Goal: Task Accomplishment & Management: Complete application form

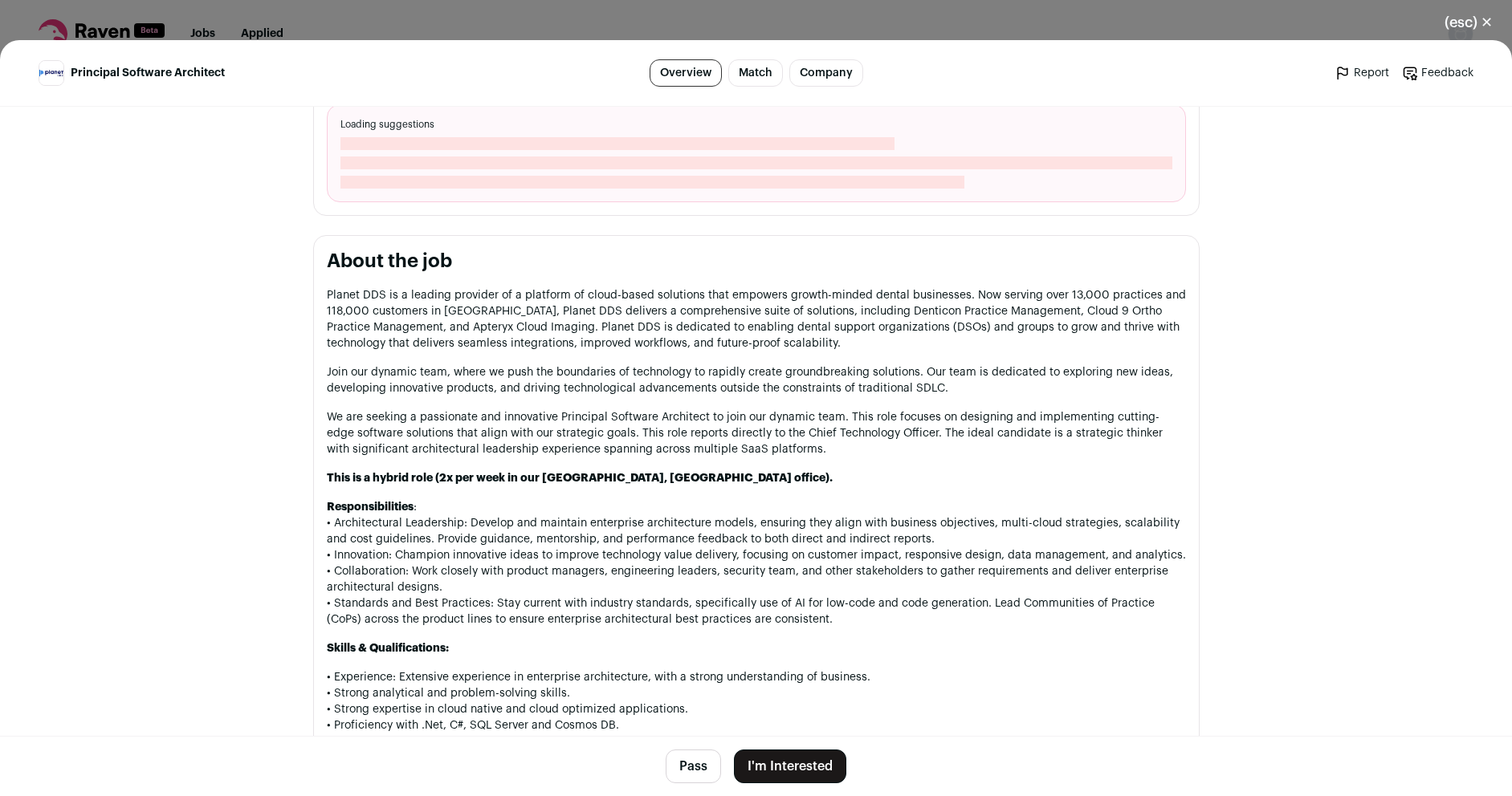
scroll to position [674, 0]
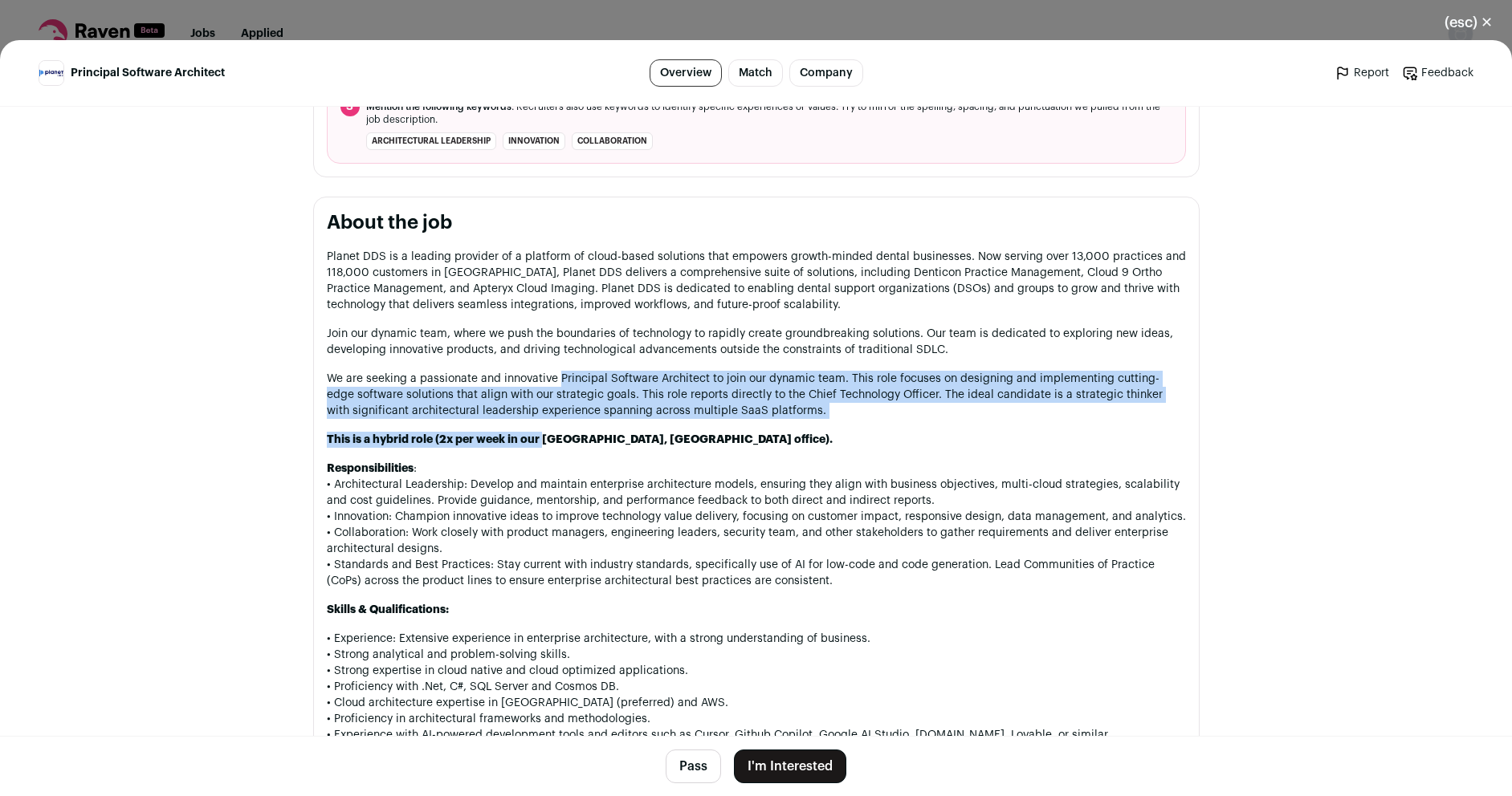
drag, startPoint x: 534, startPoint y: 380, endPoint x: 553, endPoint y: 379, distance: 19.0
click at [553, 379] on div "Planet DDS is a leading provider of a platform of cloud-based solutions that em…" at bounding box center [756, 739] width 859 height 982
click at [527, 437] on strong "This is a hybrid role (2x per week in our [GEOGRAPHIC_DATA], [GEOGRAPHIC_DATA] …" at bounding box center [580, 440] width 506 height 11
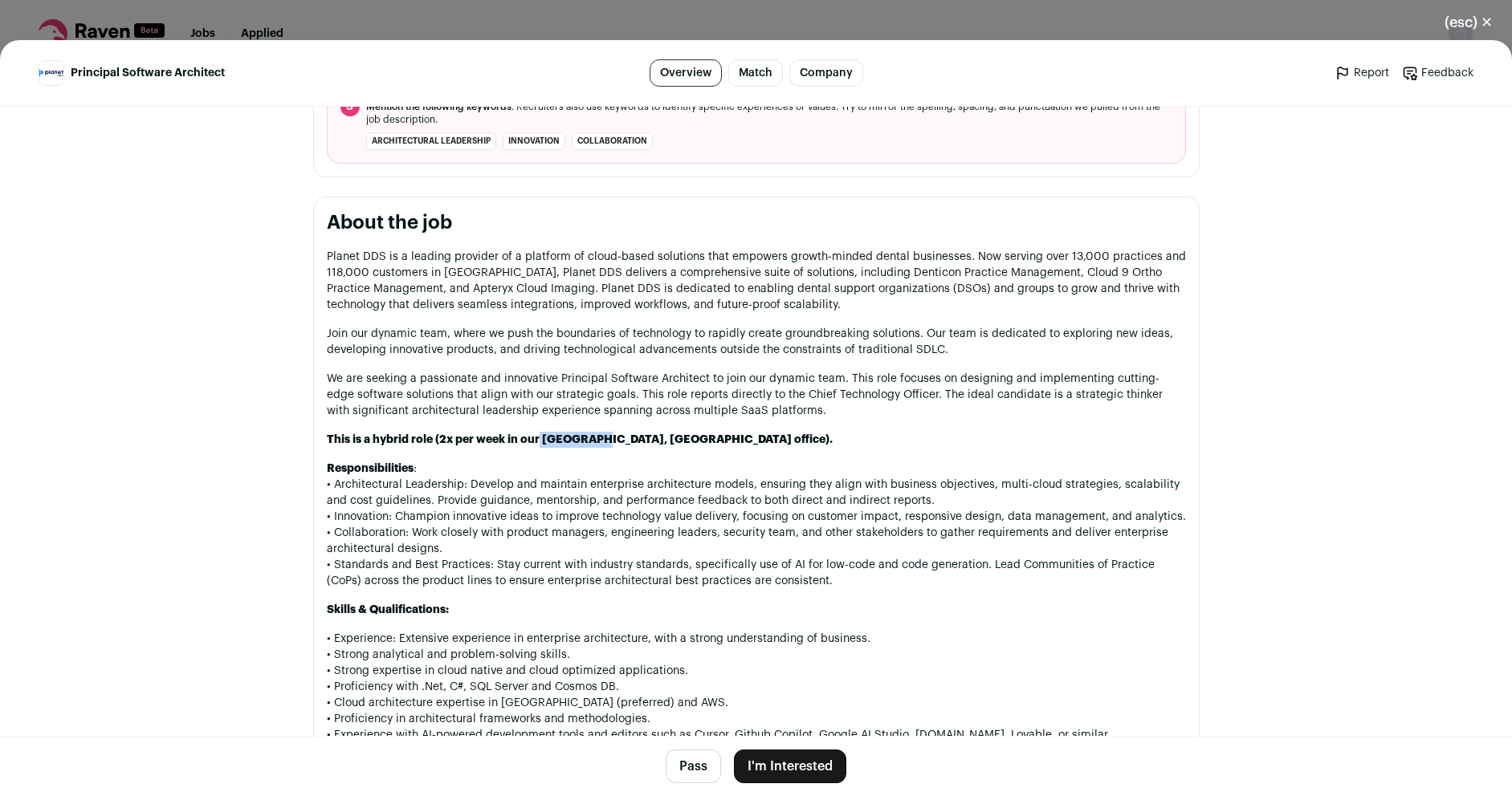
drag, startPoint x: 532, startPoint y: 442, endPoint x: 588, endPoint y: 435, distance: 56.4
click at [588, 435] on strong "This is a hybrid role (2x per week in our [GEOGRAPHIC_DATA], [GEOGRAPHIC_DATA] …" at bounding box center [580, 440] width 506 height 11
click at [770, 561] on p "Responsibilities : • Architectural Leadership: Develop and maintain enterprise …" at bounding box center [756, 525] width 859 height 128
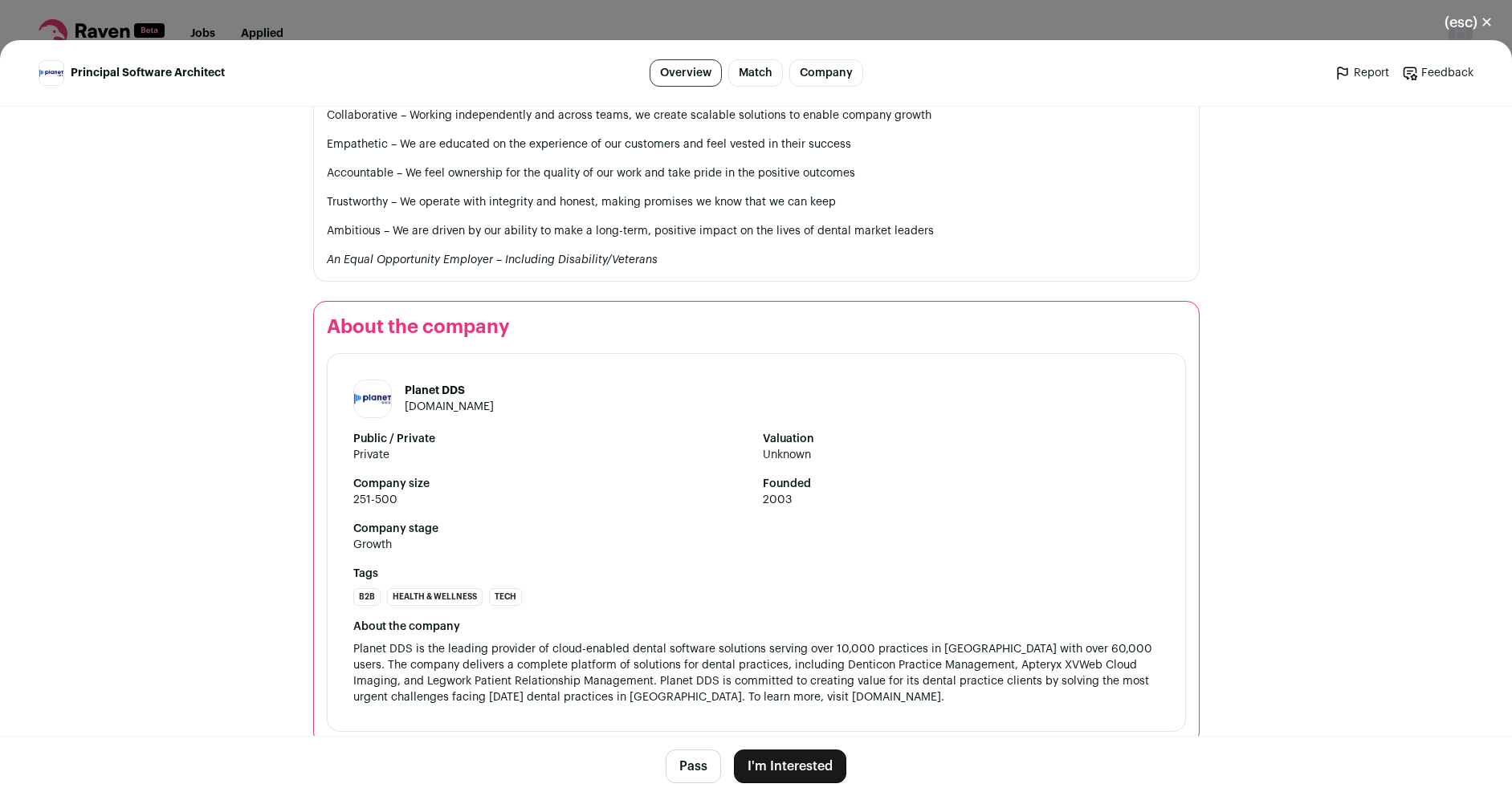
scroll to position [1666, 0]
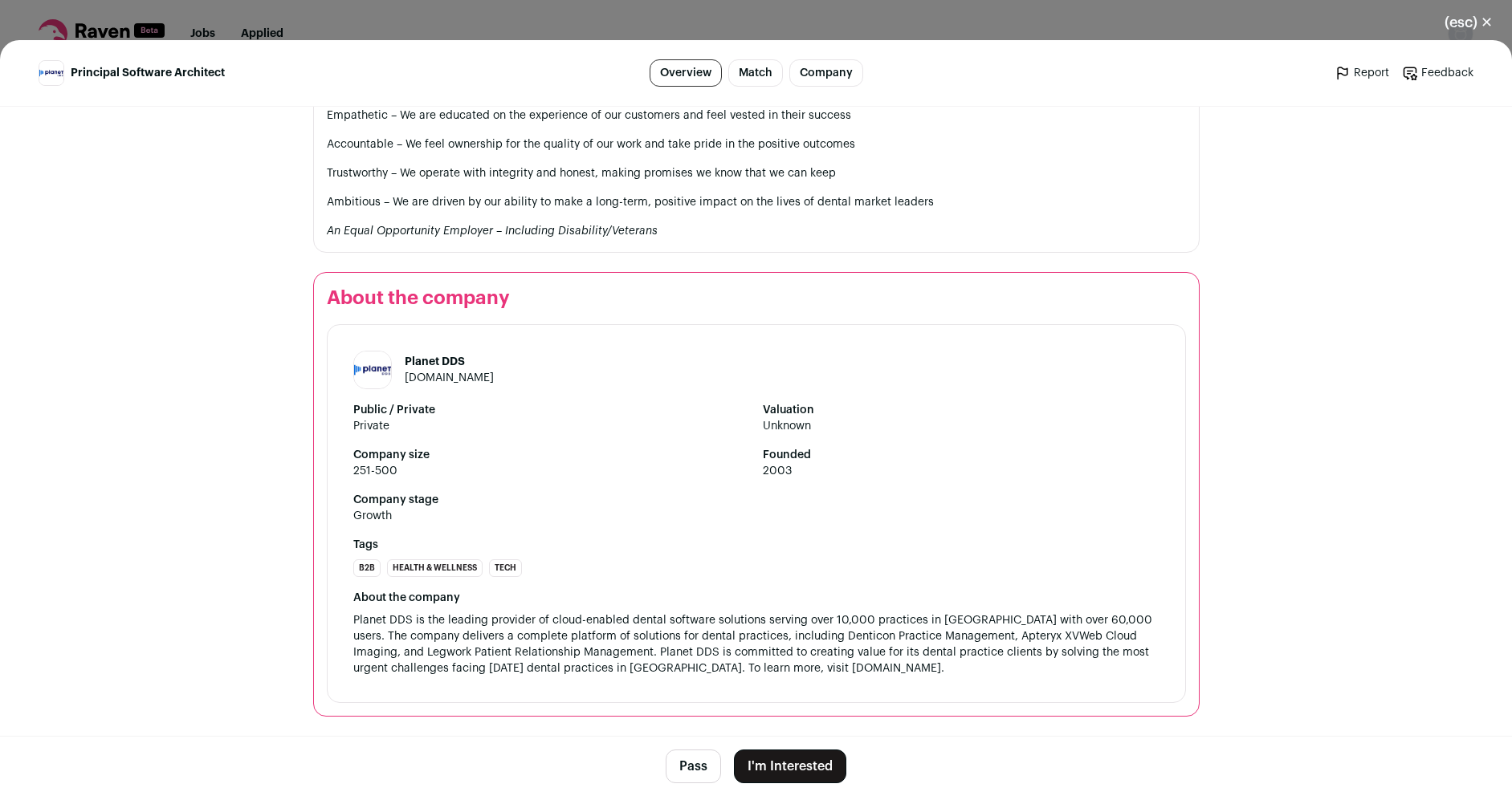
click at [781, 768] on button "I'm Interested" at bounding box center [790, 766] width 112 height 33
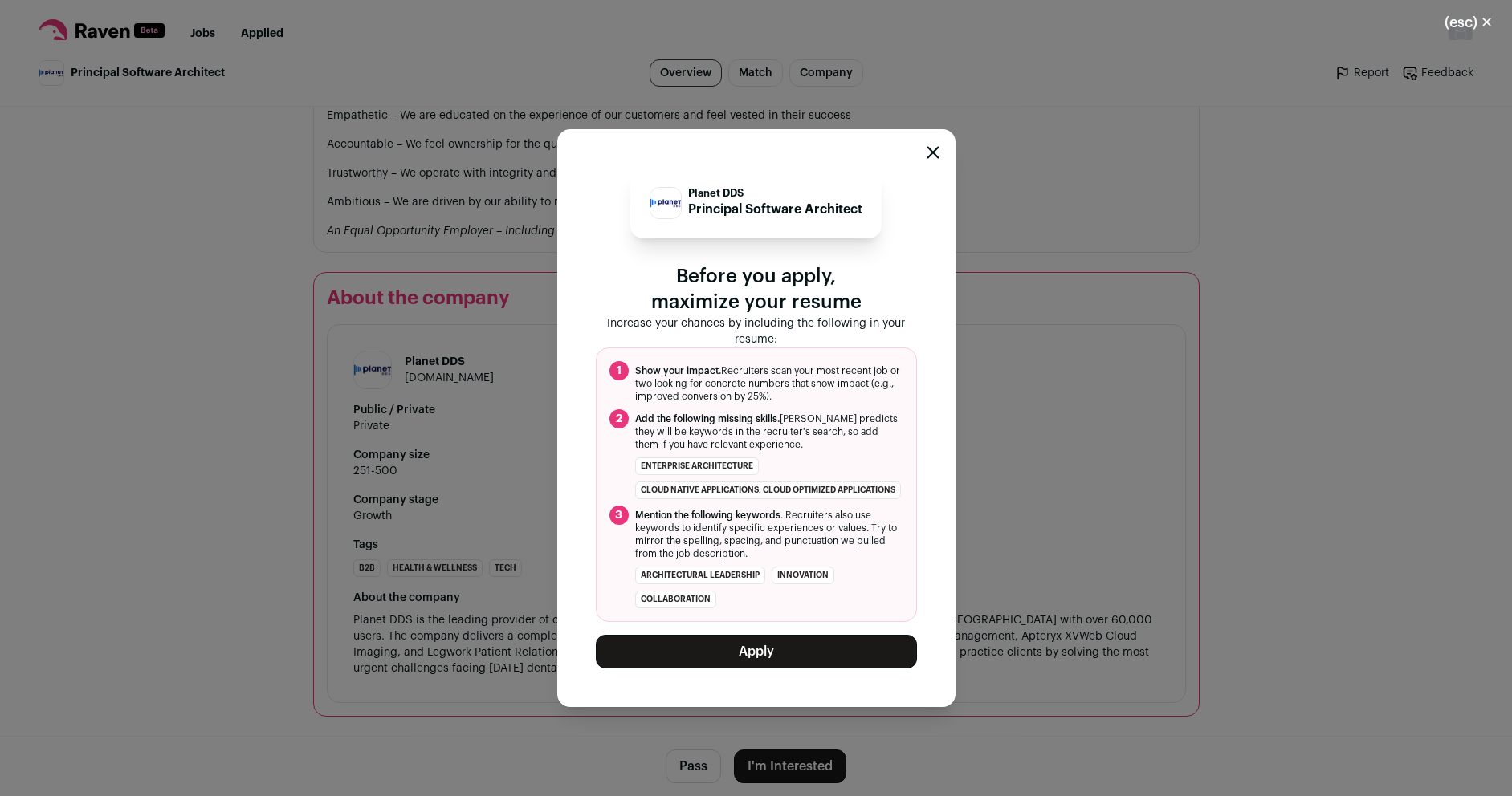
click at [765, 667] on button "Apply" at bounding box center [756, 651] width 321 height 33
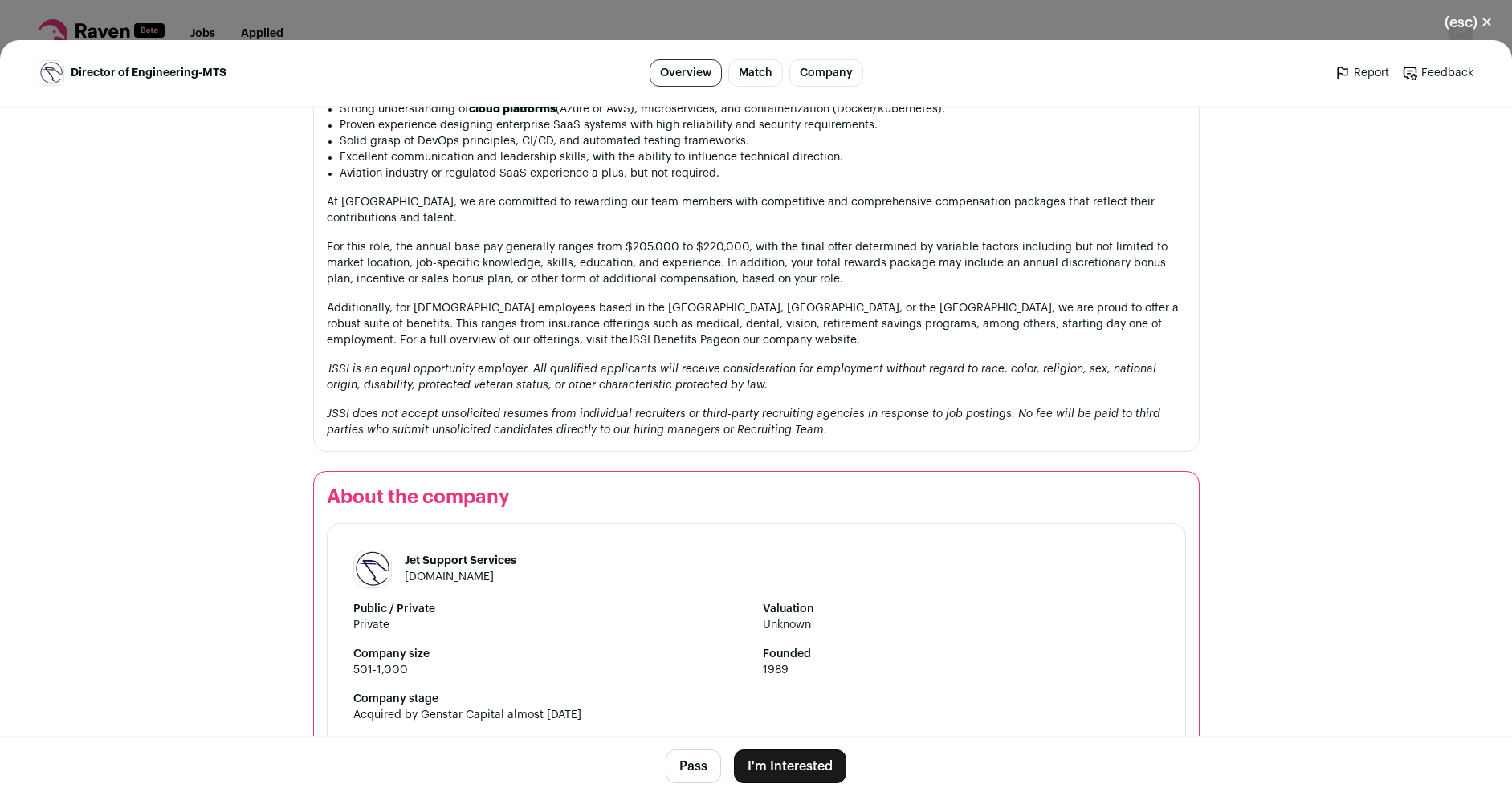
scroll to position [1841, 0]
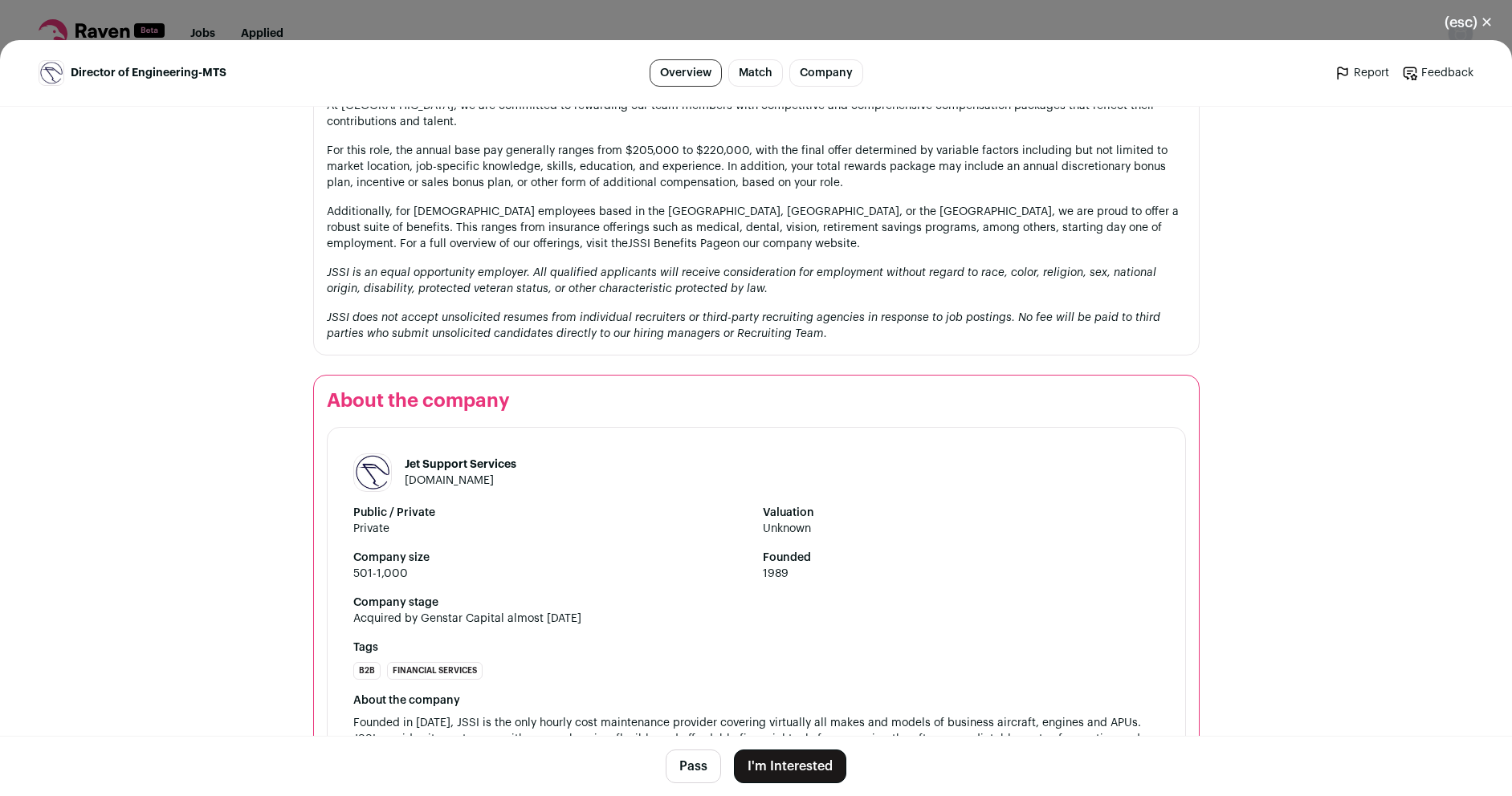
click at [793, 769] on button "I'm Interested" at bounding box center [790, 766] width 112 height 33
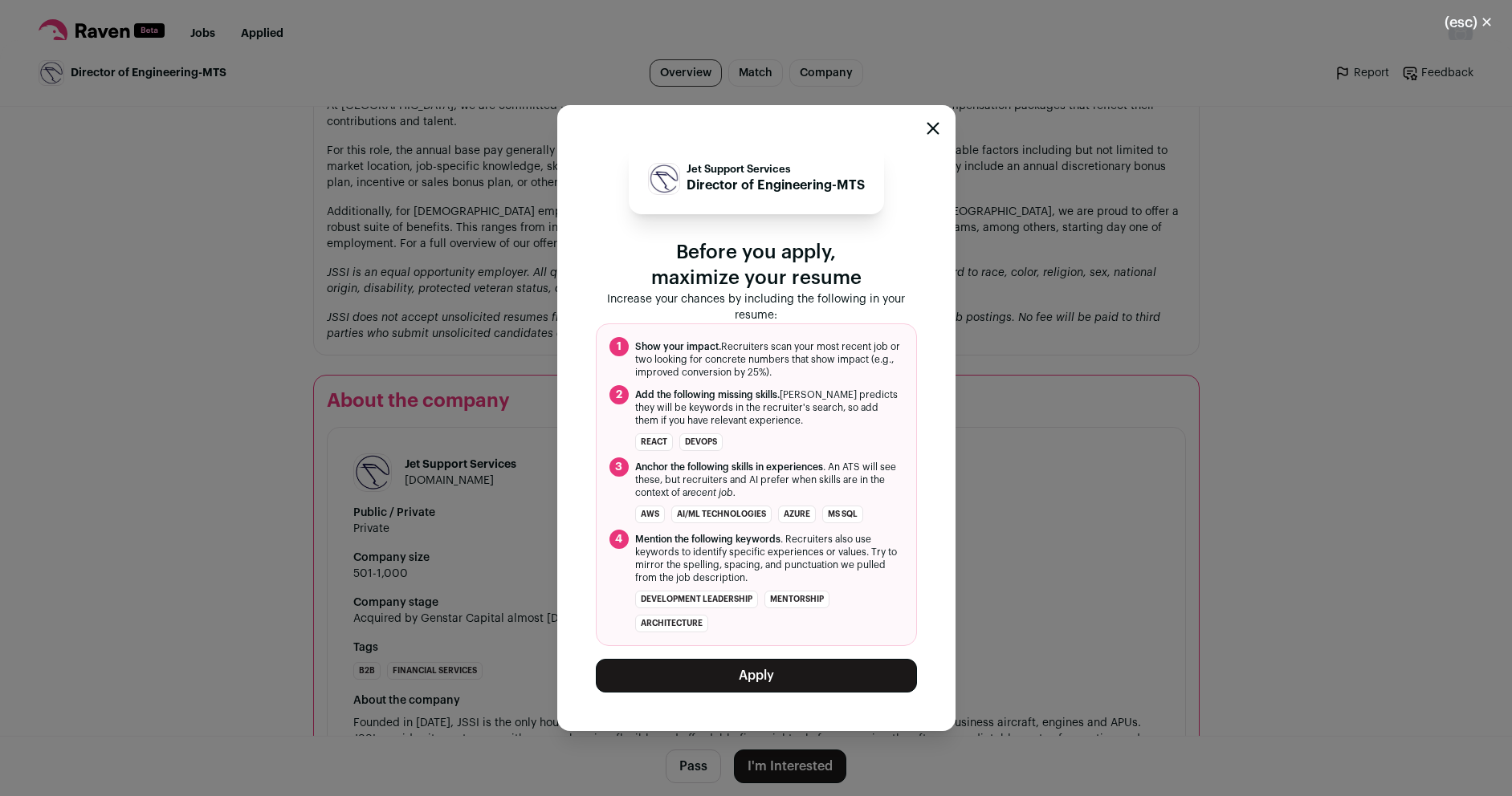
click at [757, 673] on button "Apply" at bounding box center [756, 675] width 321 height 33
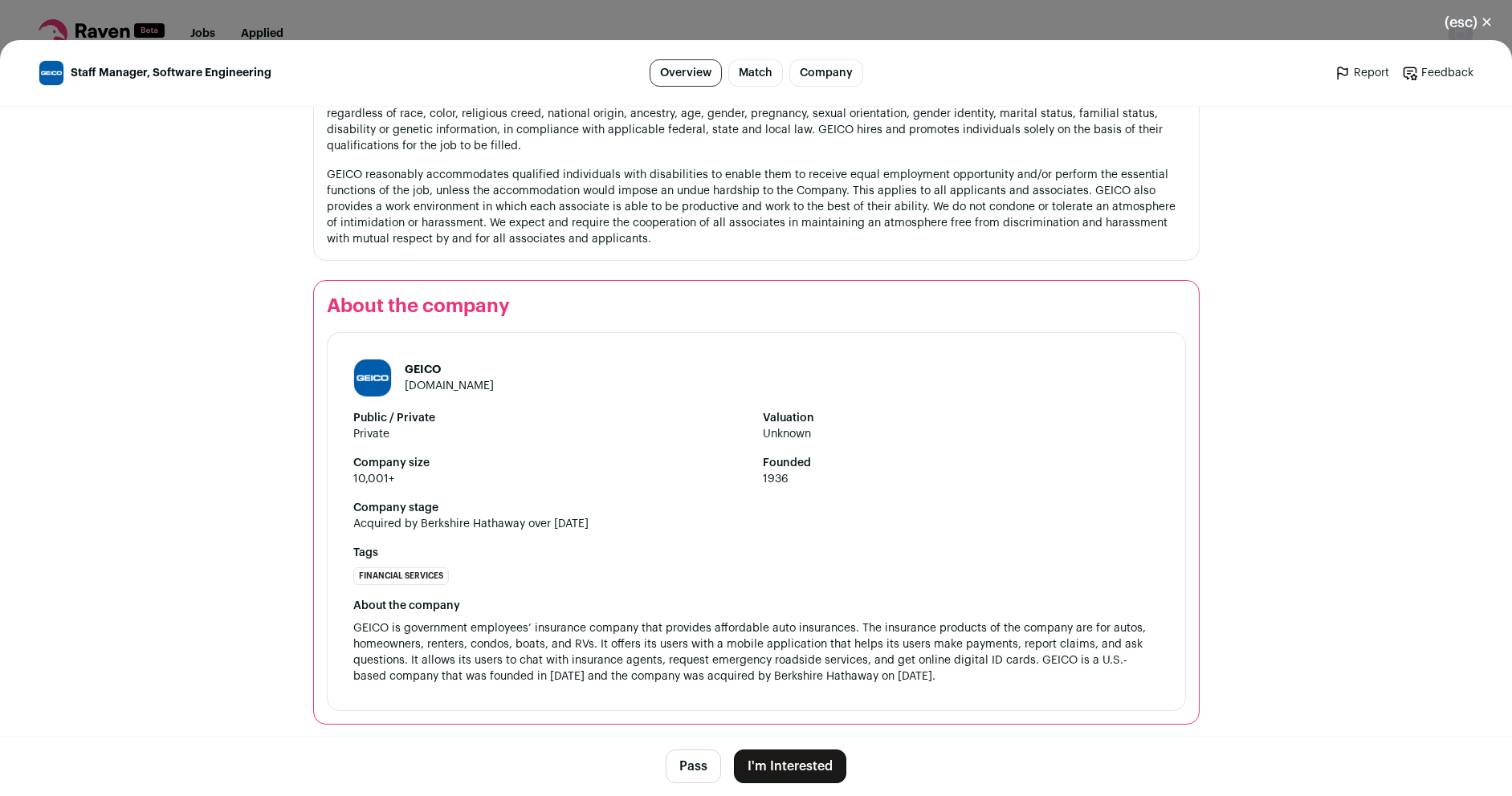
scroll to position [2605, 0]
